Goal: Task Accomplishment & Management: Complete application form

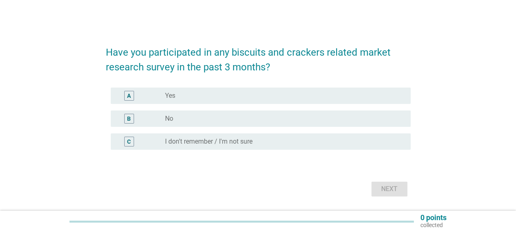
click at [252, 123] on div "radio_button_unchecked No" at bounding box center [284, 119] width 239 height 10
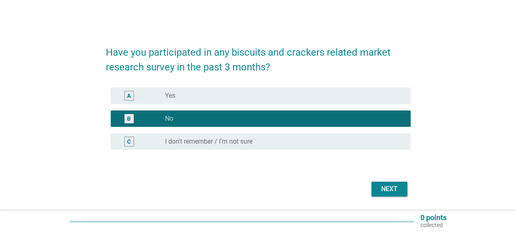
click at [402, 198] on div "Next" at bounding box center [258, 189] width 305 height 20
click at [394, 189] on div "Next" at bounding box center [389, 189] width 23 height 10
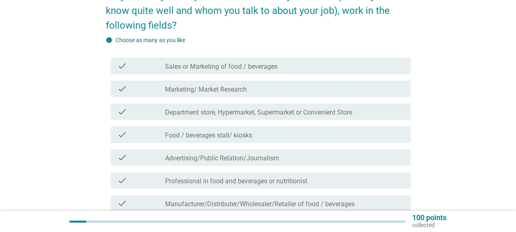
scroll to position [113, 0]
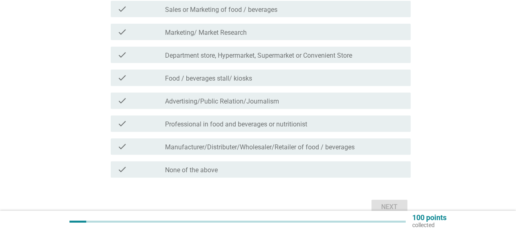
click at [274, 168] on div "check_box_outline_blank None of the above" at bounding box center [284, 169] width 239 height 10
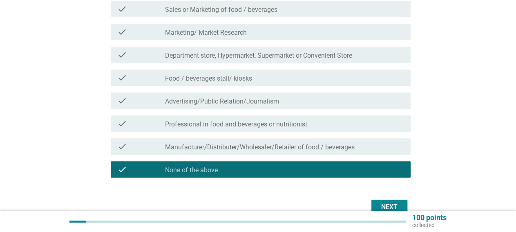
click at [388, 203] on div "Next" at bounding box center [389, 207] width 23 height 10
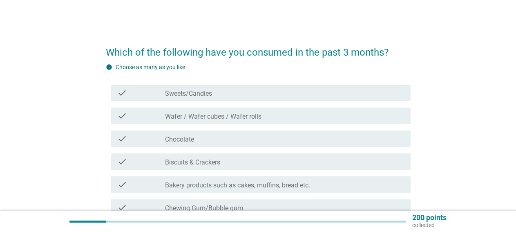
scroll to position [56, 0]
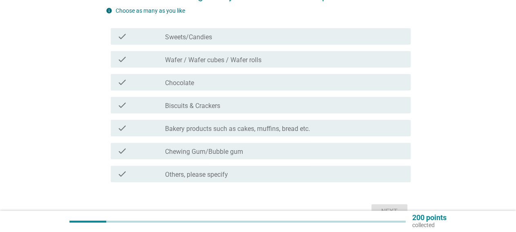
click at [287, 37] on div "check_box_outline_blank Sweets/Candies" at bounding box center [284, 36] width 239 height 10
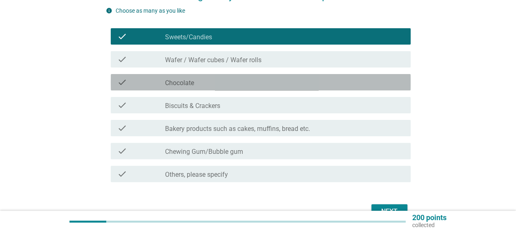
click at [319, 81] on div "check_box_outline_blank Chocolate" at bounding box center [284, 82] width 239 height 10
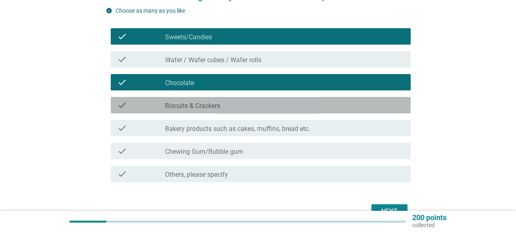
click at [303, 110] on div "check check_box_outline_blank Biscuits & Crackers" at bounding box center [261, 105] width 300 height 16
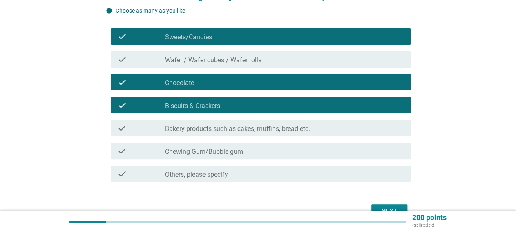
click at [310, 131] on label "Bakery products such as cakes, muffins, bread etc." at bounding box center [237, 129] width 145 height 8
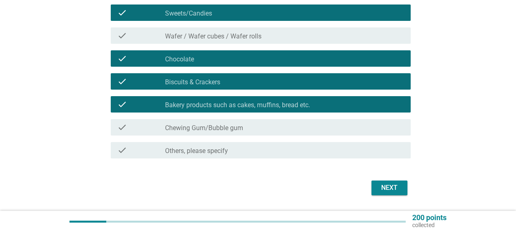
scroll to position [104, 0]
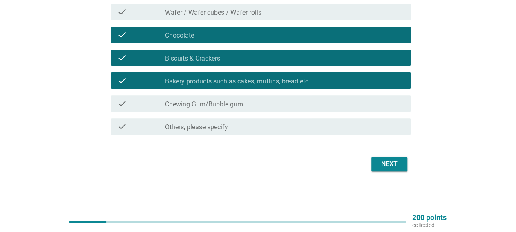
click at [392, 165] on div "Next" at bounding box center [389, 164] width 23 height 10
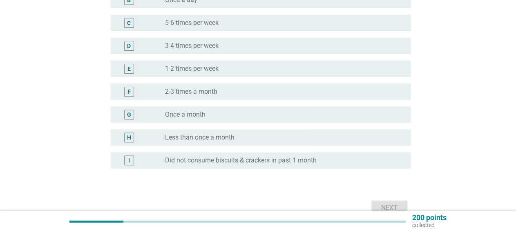
scroll to position [0, 0]
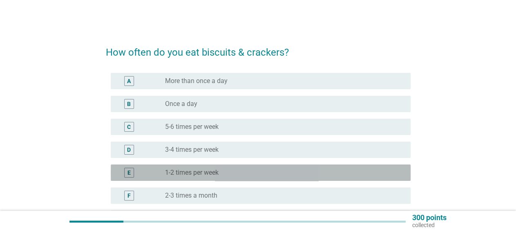
click at [224, 175] on div "radio_button_unchecked 1-2 times per week" at bounding box center [281, 172] width 233 height 8
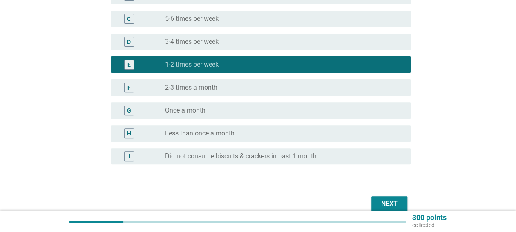
scroll to position [113, 0]
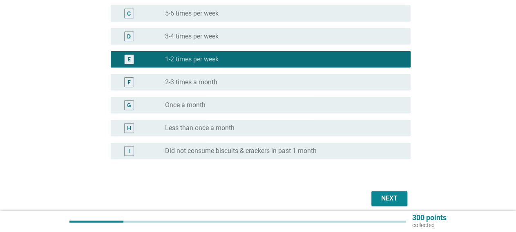
click at [396, 200] on div "Next" at bounding box center [389, 198] width 23 height 10
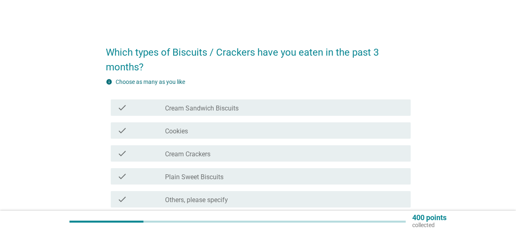
click at [291, 107] on div "check_box_outline_blank Cream Sandwich Biscuits" at bounding box center [284, 108] width 239 height 10
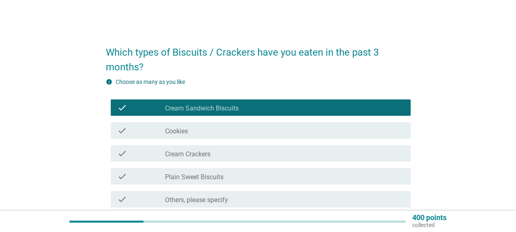
click at [278, 132] on div "check_box_outline_blank Cookies" at bounding box center [284, 131] width 239 height 10
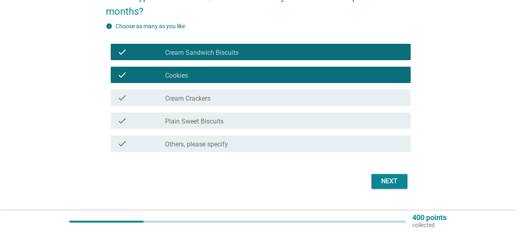
scroll to position [56, 0]
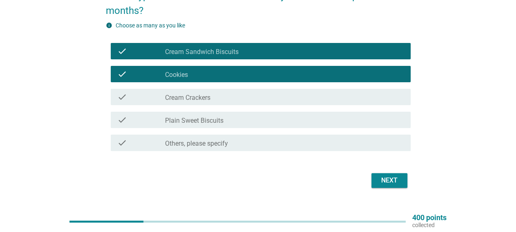
click at [272, 117] on div "check_box_outline_blank Plain Sweet Biscuits" at bounding box center [284, 120] width 239 height 10
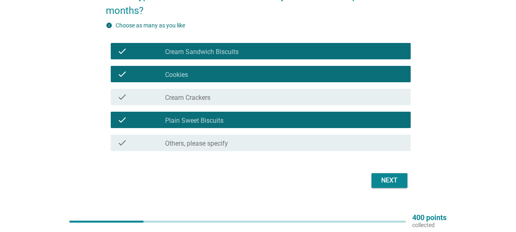
click at [267, 102] on div "check check_box_outline_blank Cream Crackers" at bounding box center [261, 97] width 300 height 16
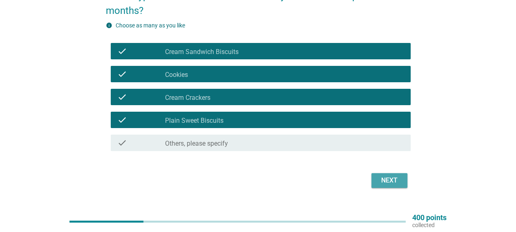
click at [383, 179] on div "Next" at bounding box center [389, 180] width 23 height 10
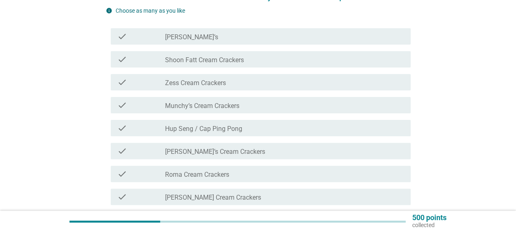
click at [271, 150] on div "check_box_outline_blank [PERSON_NAME]’s Cream Crackers" at bounding box center [284, 151] width 239 height 10
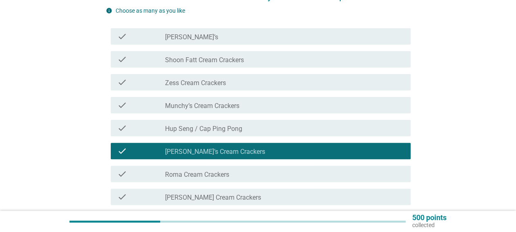
click at [268, 126] on div "check_box_outline_blank Hup Seng / Cap Ping Pong" at bounding box center [284, 128] width 239 height 10
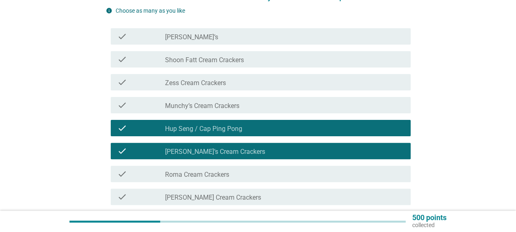
click at [259, 34] on div "check_box_outline_blank [PERSON_NAME]’s" at bounding box center [284, 36] width 239 height 10
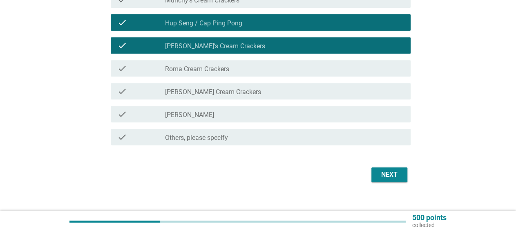
scroll to position [170, 0]
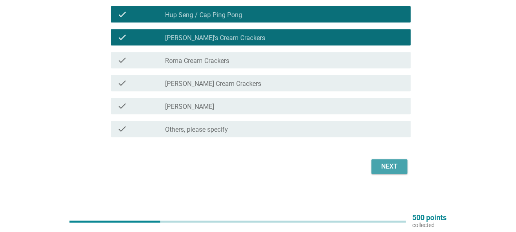
click at [394, 166] on div "Next" at bounding box center [389, 167] width 23 height 10
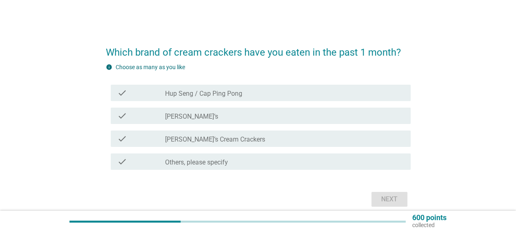
click at [278, 141] on div "check_box_outline_blank [PERSON_NAME]’s Cream Crackers" at bounding box center [284, 139] width 239 height 10
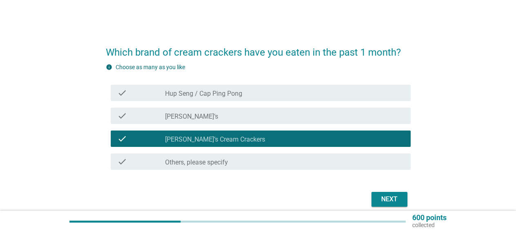
click at [395, 198] on div "Next" at bounding box center [389, 199] width 23 height 10
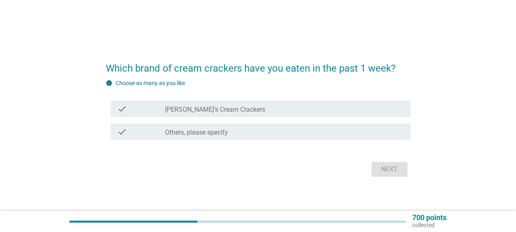
click at [270, 107] on div "check_box [PERSON_NAME]’s Cream Crackers" at bounding box center [284, 109] width 239 height 10
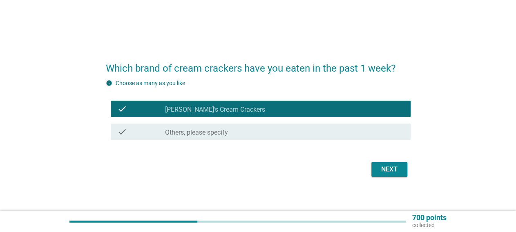
click at [379, 167] on div "Next" at bounding box center [389, 169] width 23 height 10
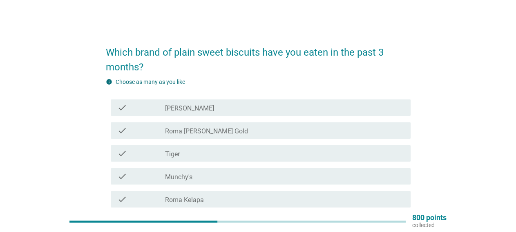
scroll to position [56, 0]
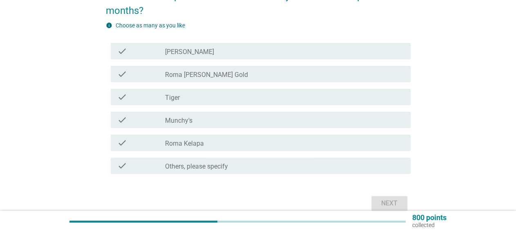
click at [262, 94] on div "check_box_outline_blank Tiger" at bounding box center [284, 97] width 239 height 10
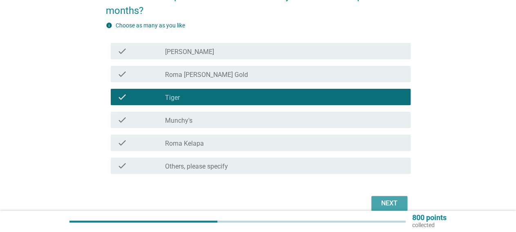
click at [389, 202] on div "Next" at bounding box center [389, 203] width 23 height 10
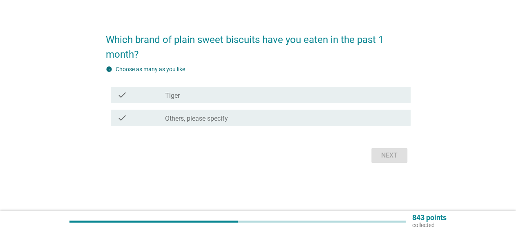
scroll to position [0, 0]
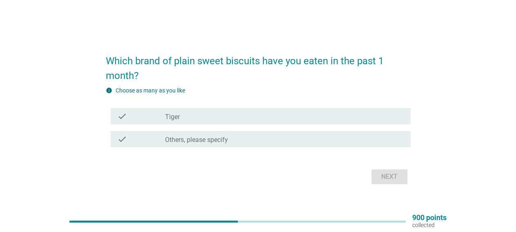
click at [320, 119] on div "check_box_outline_blank Tiger" at bounding box center [284, 116] width 239 height 10
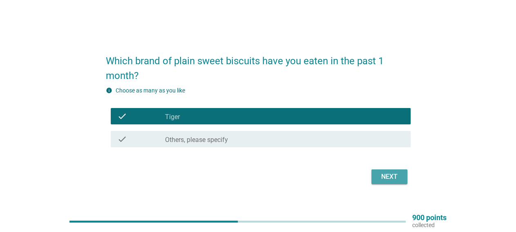
click at [388, 177] on div "Next" at bounding box center [389, 177] width 23 height 10
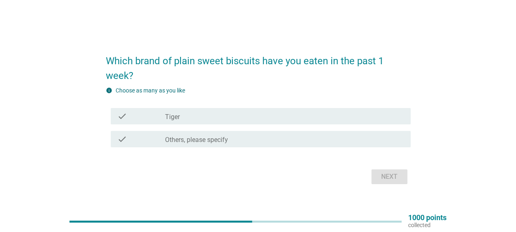
click at [276, 113] on div "check_box_outline_blank Tiger" at bounding box center [284, 116] width 239 height 10
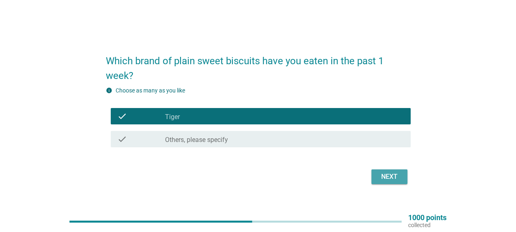
click at [382, 177] on div "Next" at bounding box center [389, 177] width 23 height 10
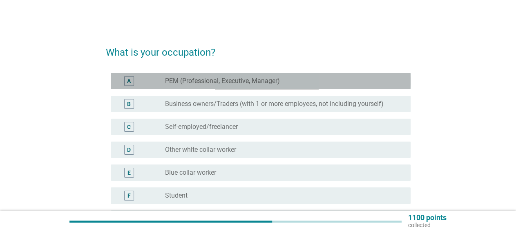
click at [279, 79] on label "PEM (Professional, Executive, Manager)" at bounding box center [222, 81] width 115 height 8
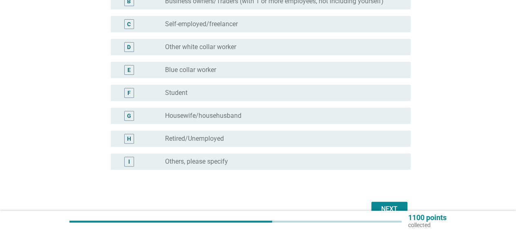
scroll to position [113, 0]
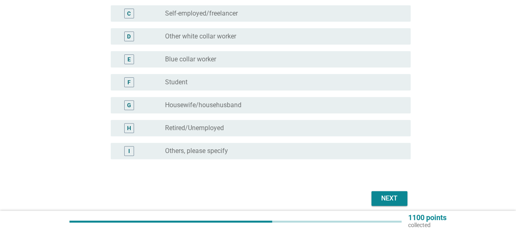
click at [402, 193] on button "Next" at bounding box center [390, 198] width 36 height 15
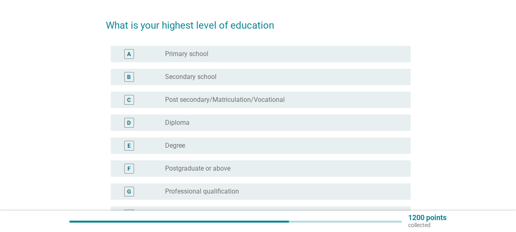
scroll to position [56, 0]
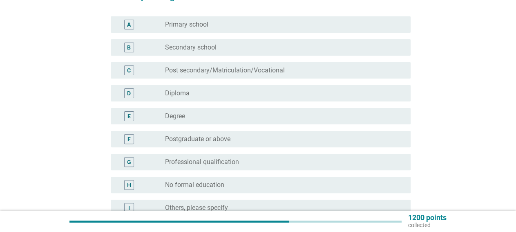
click at [257, 120] on div "radio_button_unchecked Degree" at bounding box center [284, 116] width 239 height 10
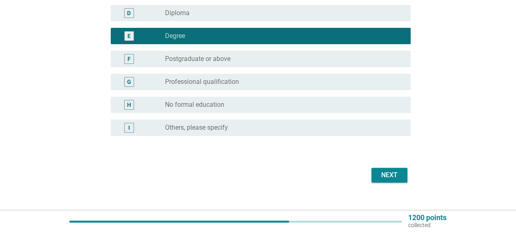
scroll to position [147, 0]
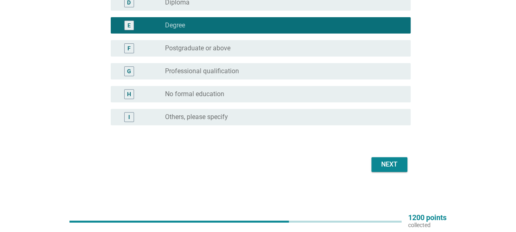
click at [394, 164] on div "Next" at bounding box center [389, 164] width 23 height 10
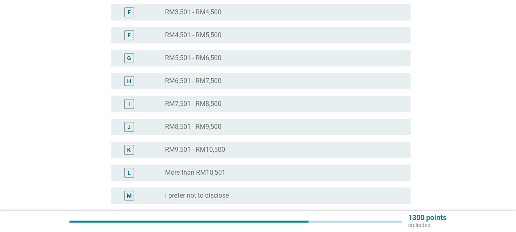
scroll to position [227, 0]
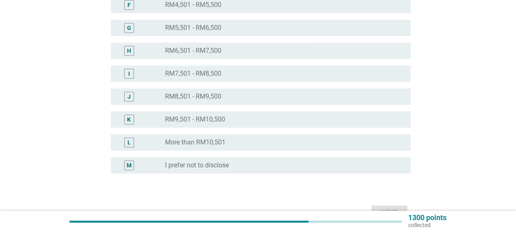
click at [217, 139] on label "More than RM10,501" at bounding box center [195, 142] width 61 height 8
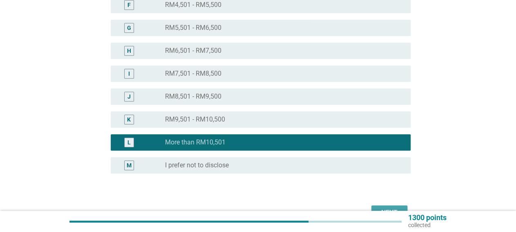
click at [388, 208] on div "Next" at bounding box center [389, 213] width 23 height 10
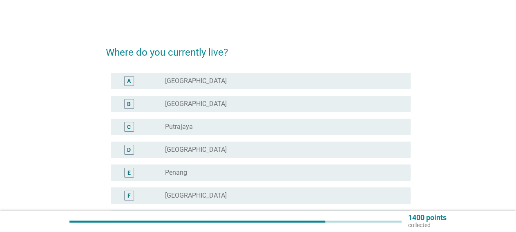
click at [221, 170] on div "radio_button_unchecked Penang" at bounding box center [281, 172] width 233 height 8
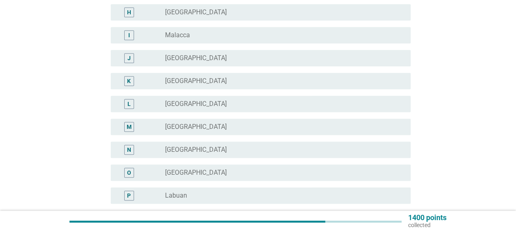
scroll to position [308, 0]
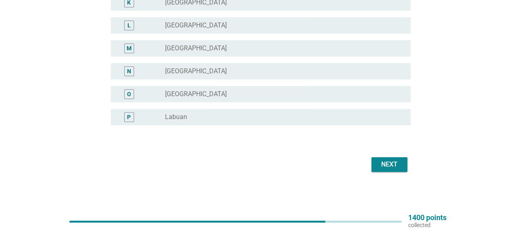
click at [393, 167] on div "Next" at bounding box center [389, 164] width 23 height 10
